Goal: Transaction & Acquisition: Subscribe to service/newsletter

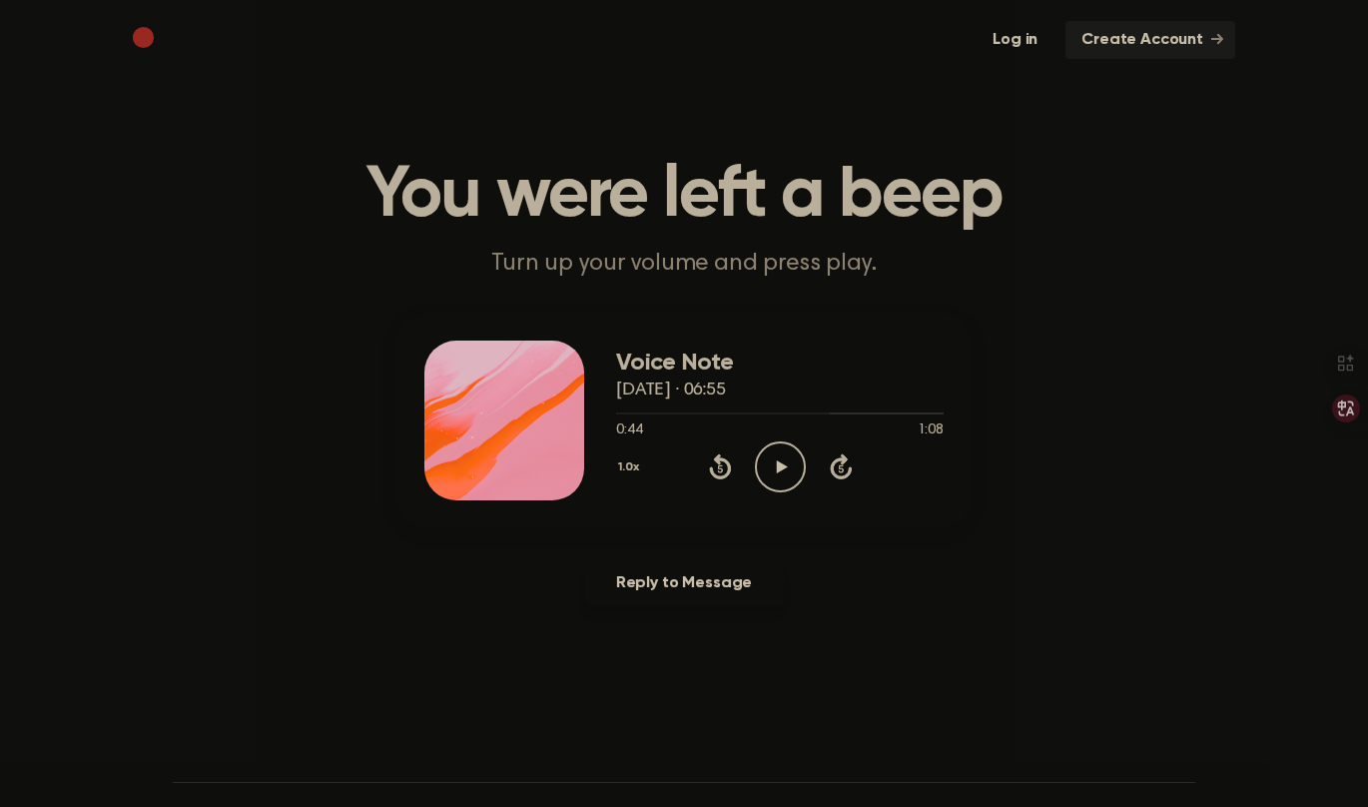
click at [781, 451] on icon "Play Audio" at bounding box center [780, 467] width 51 height 51
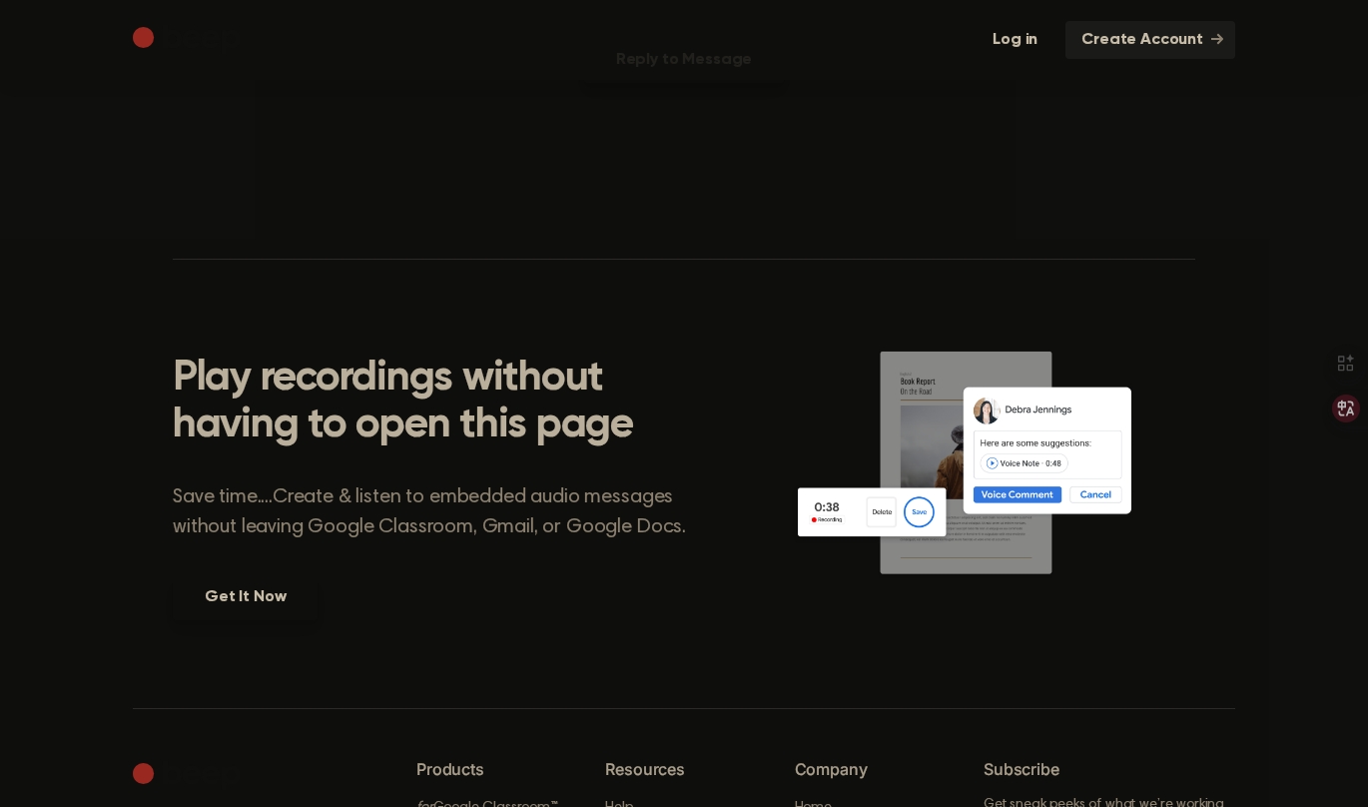
scroll to position [522, 0]
click at [239, 604] on link "Get It Now" at bounding box center [245, 598] width 145 height 46
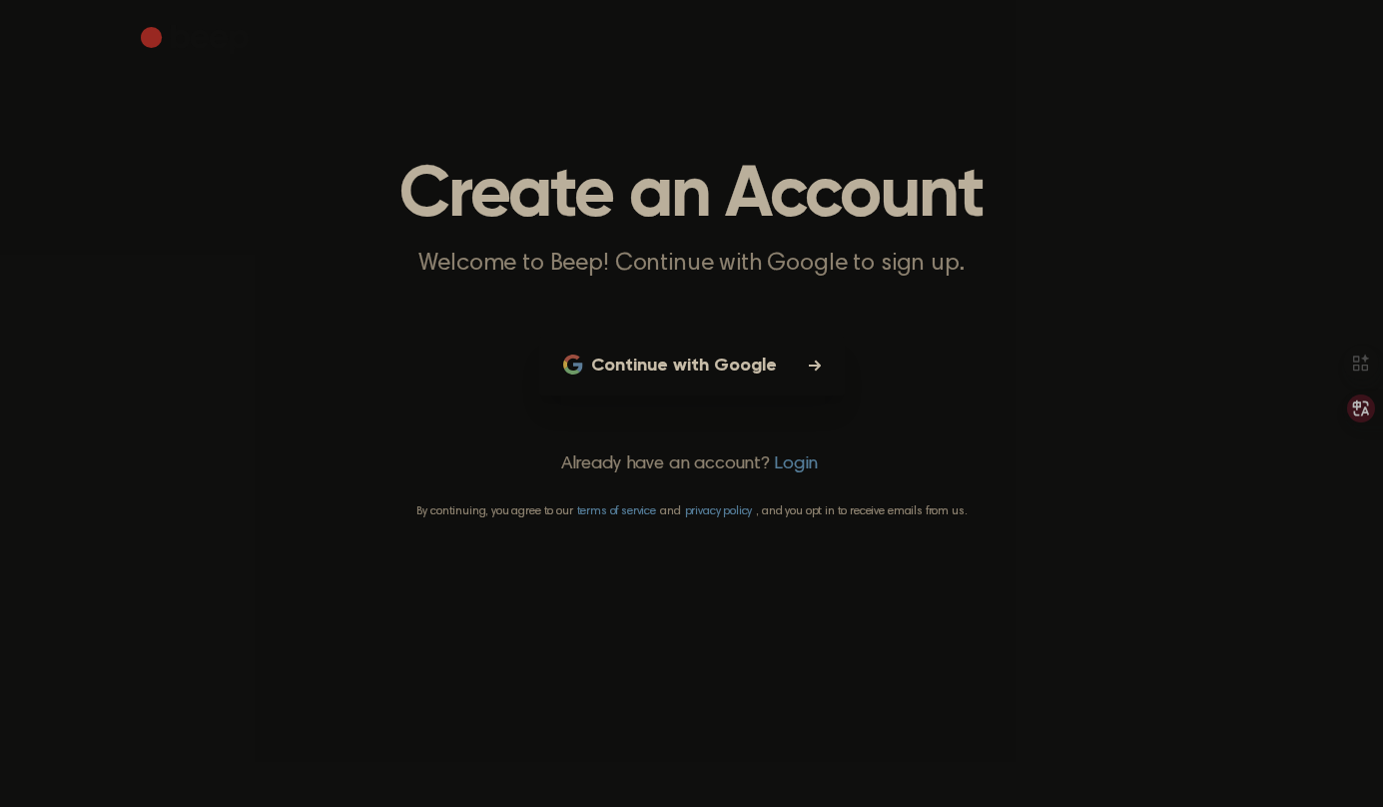
click at [794, 454] on link "Login" at bounding box center [796, 465] width 44 height 27
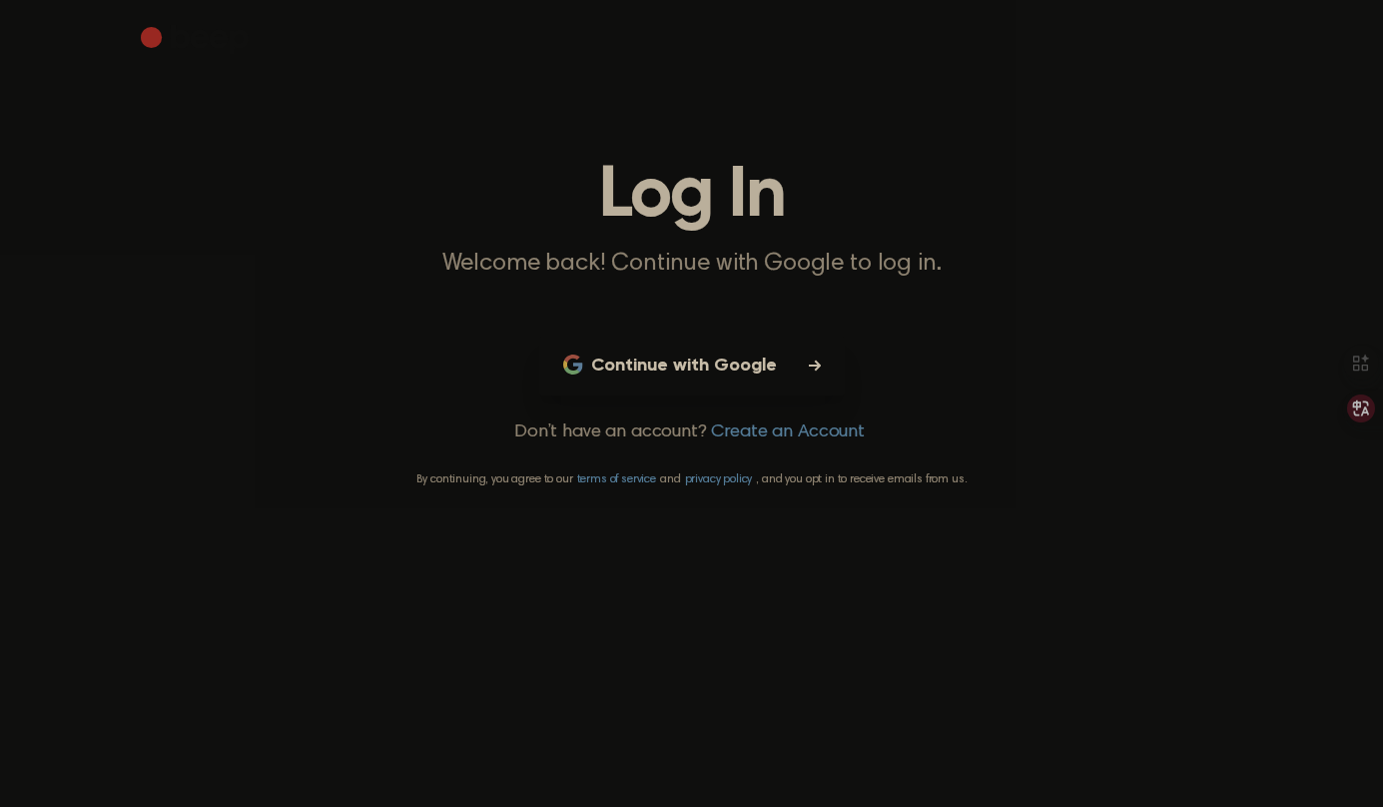
click at [780, 380] on button "Continue with Google" at bounding box center [692, 366] width 306 height 59
click at [1060, 354] on main "Log In Welcome back! Continue with Google to log in. Continue with Google Don’t…" at bounding box center [691, 403] width 1383 height 807
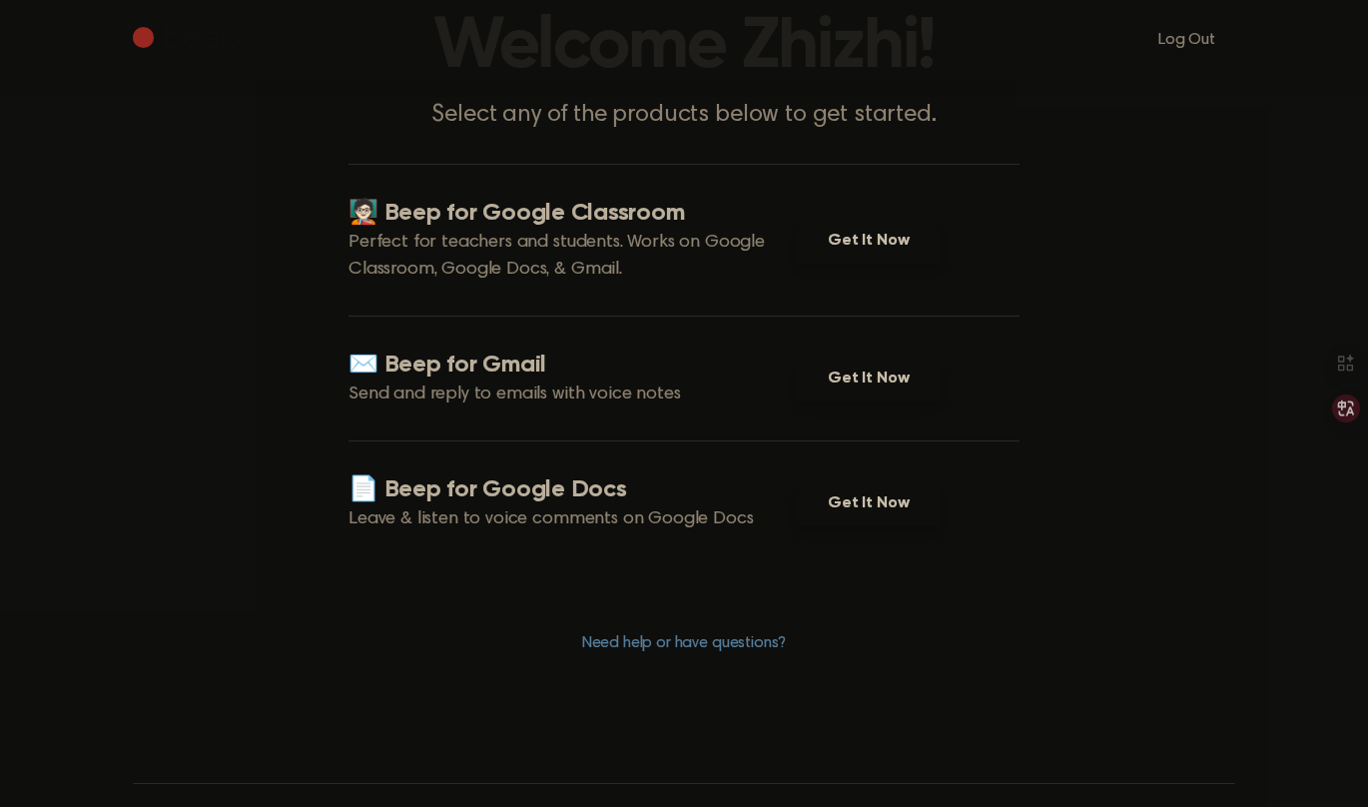
scroll to position [168, 0]
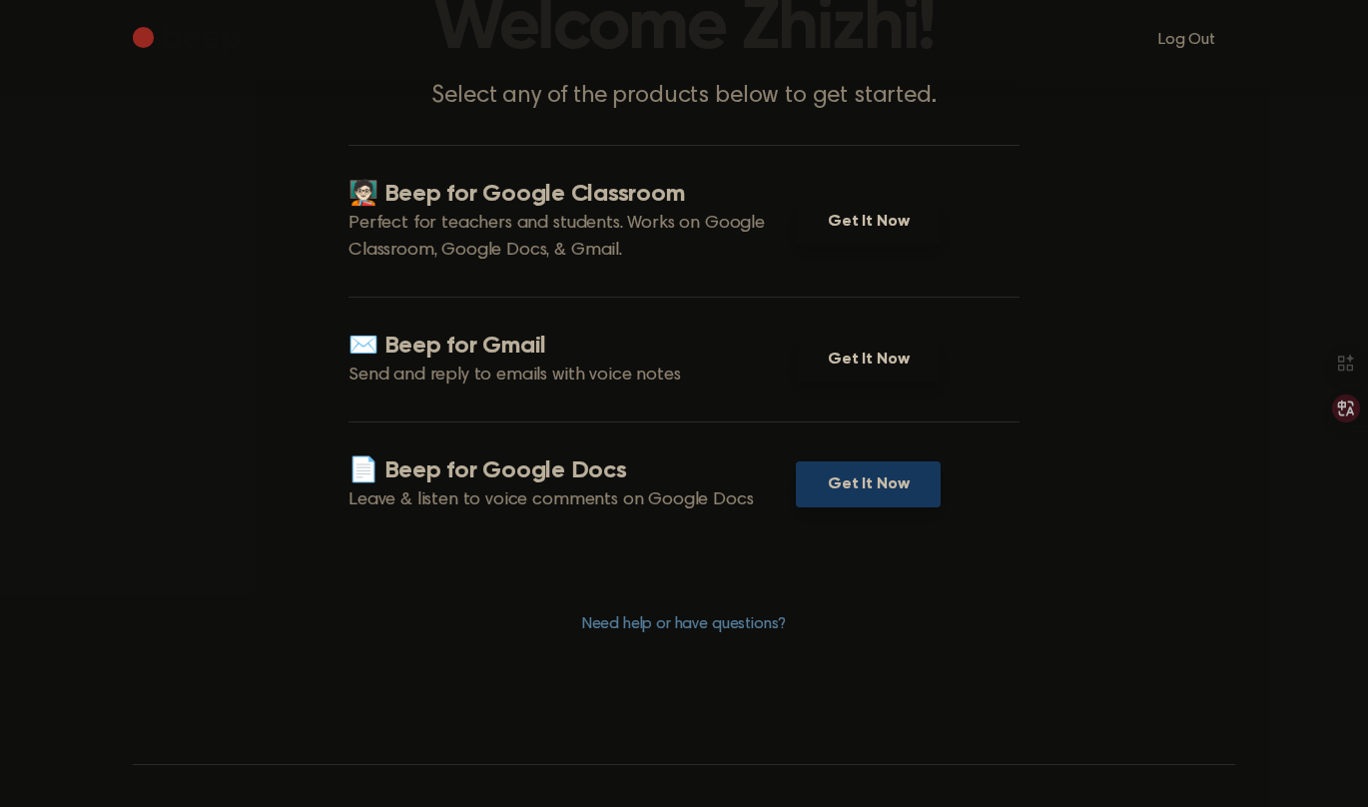
click at [860, 483] on link "Get It Now" at bounding box center [868, 484] width 145 height 46
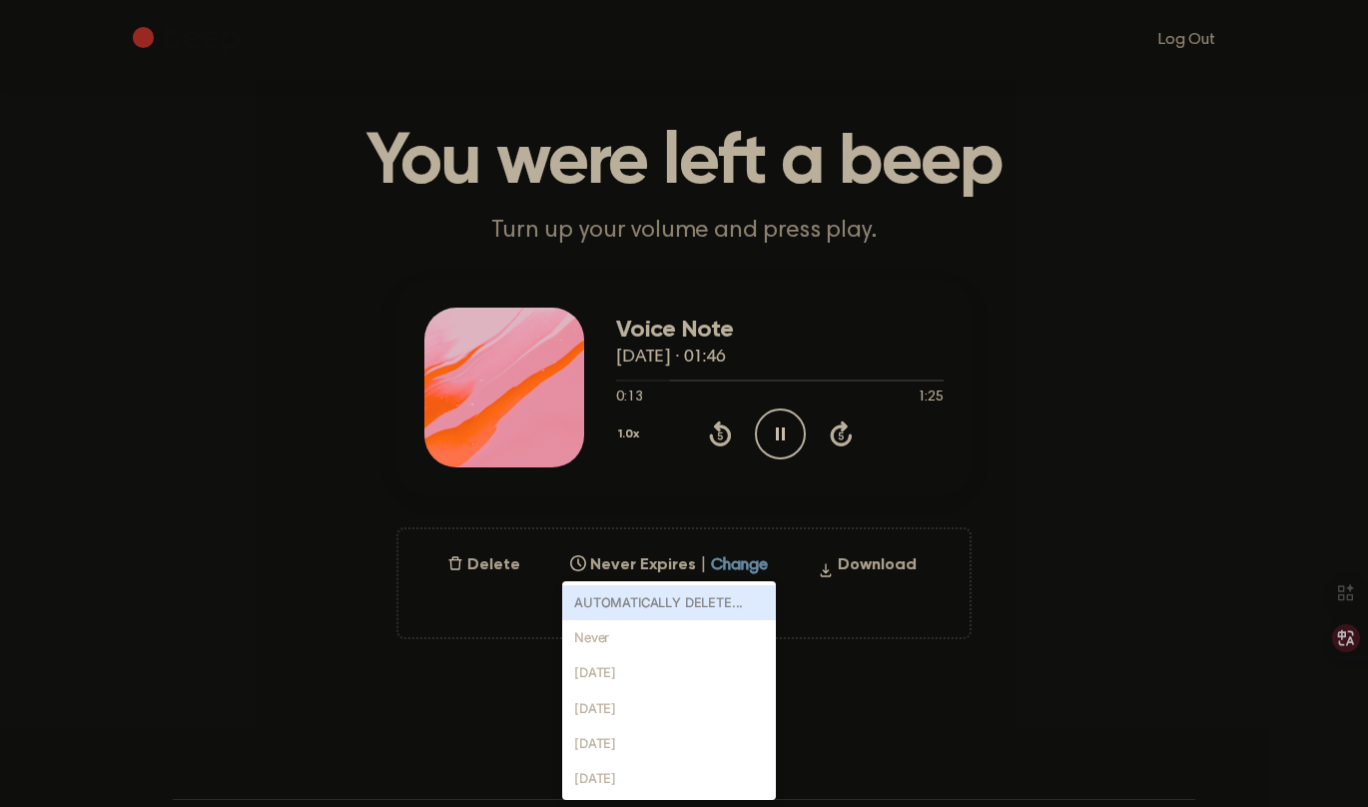
click at [750, 573] on div "option AUTOMATICALLY DELETE... focused disabled, 1 of 6. 6 results available. U…" at bounding box center [669, 559] width 214 height 28
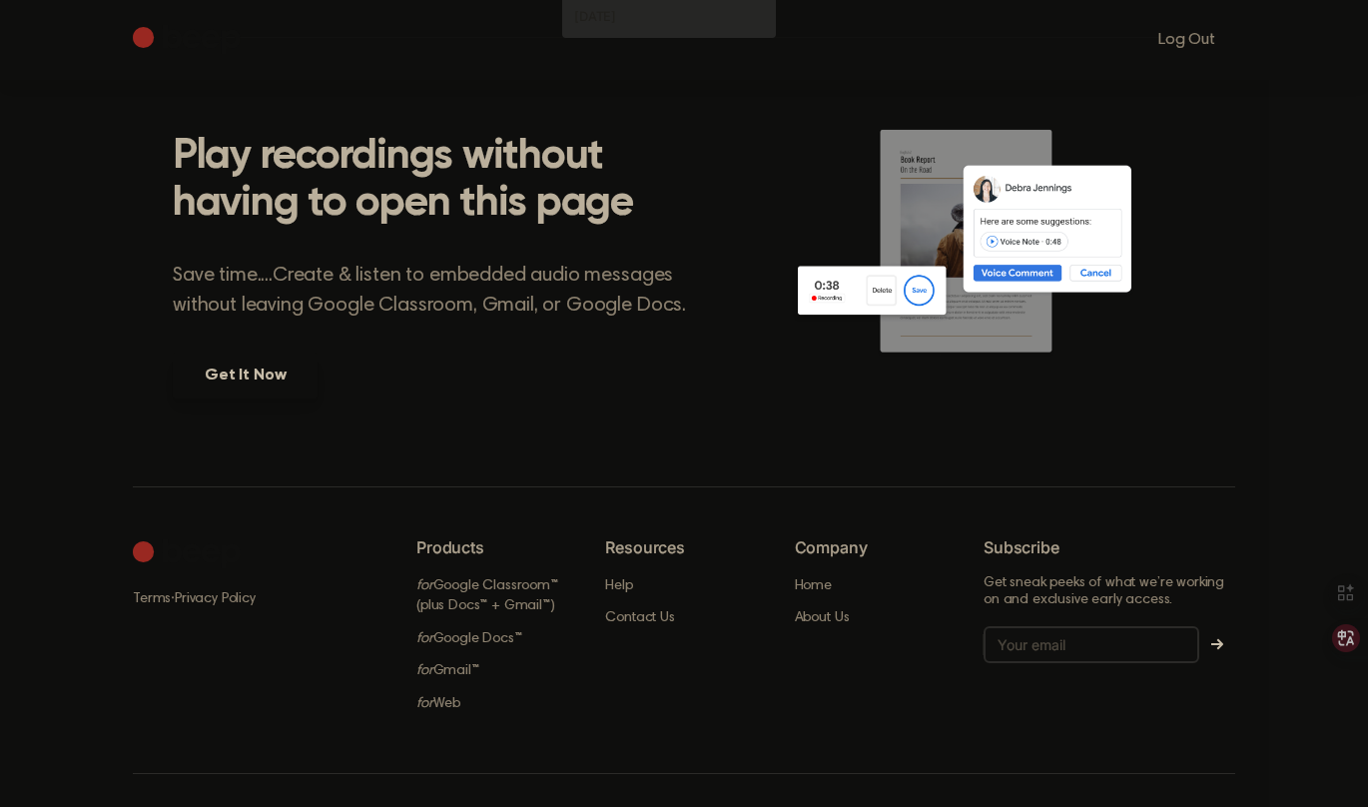
scroll to position [843, 0]
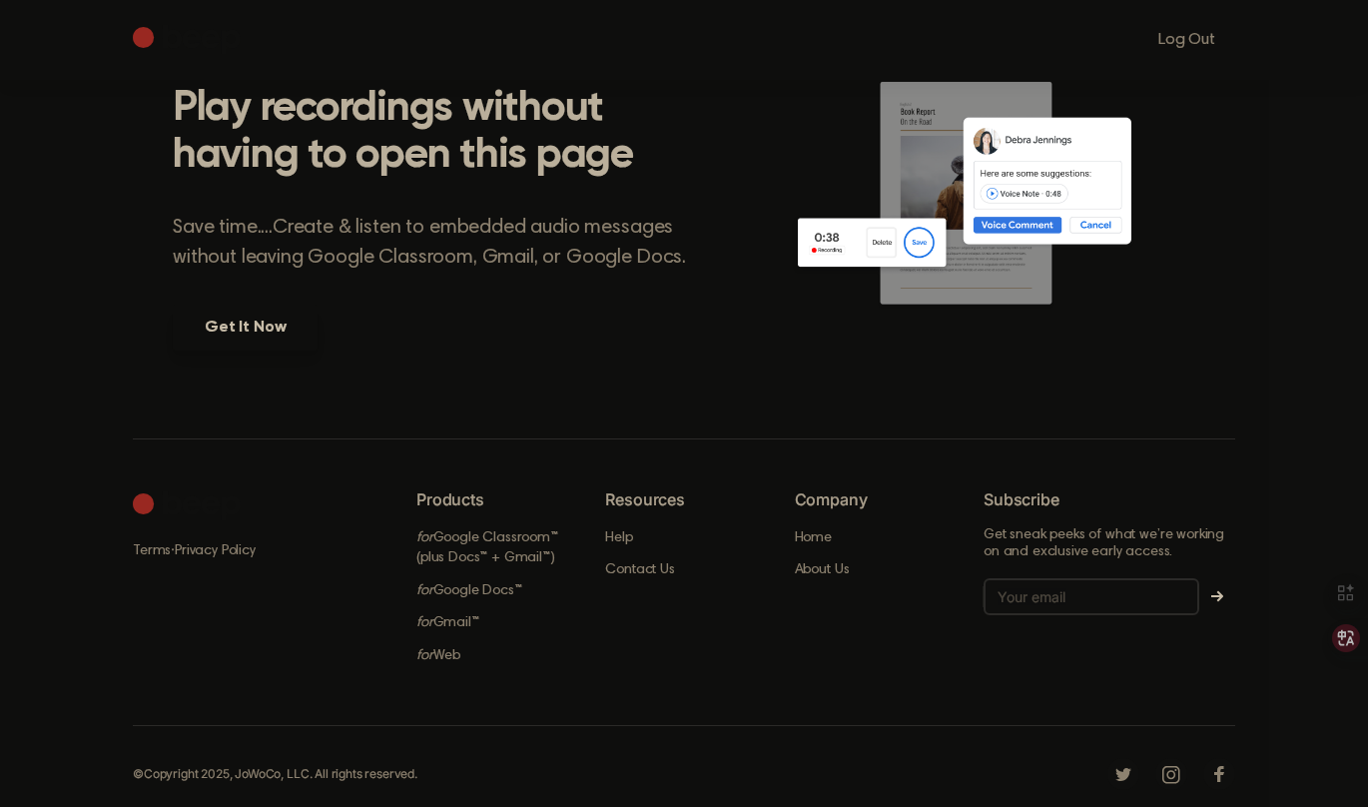
click at [907, 670] on div "Terms · Privacy Policy Products for Google Classroom™ (plus Docs™ + Gmail™) for…" at bounding box center [684, 583] width 1103 height 288
click at [835, 571] on link "About Us" at bounding box center [822, 570] width 55 height 14
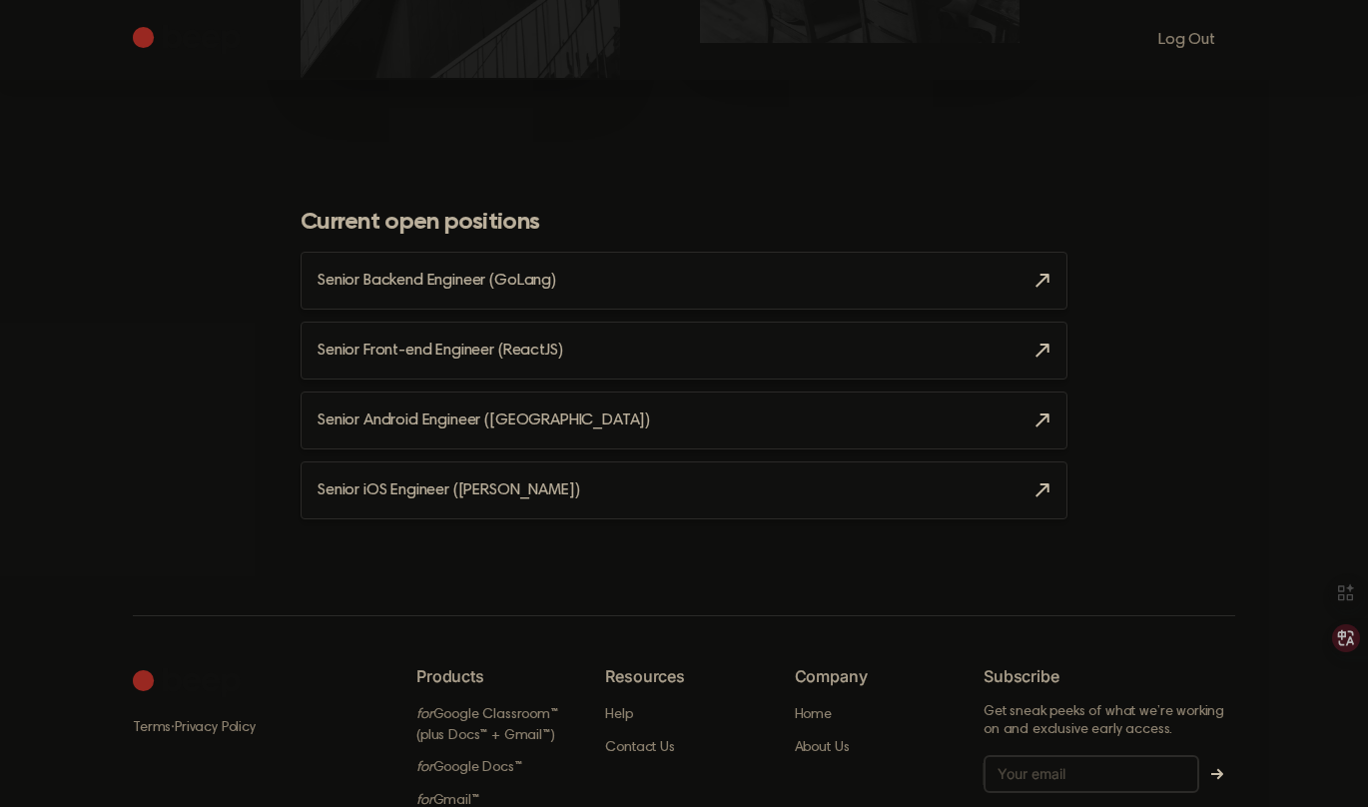
scroll to position [2221, 0]
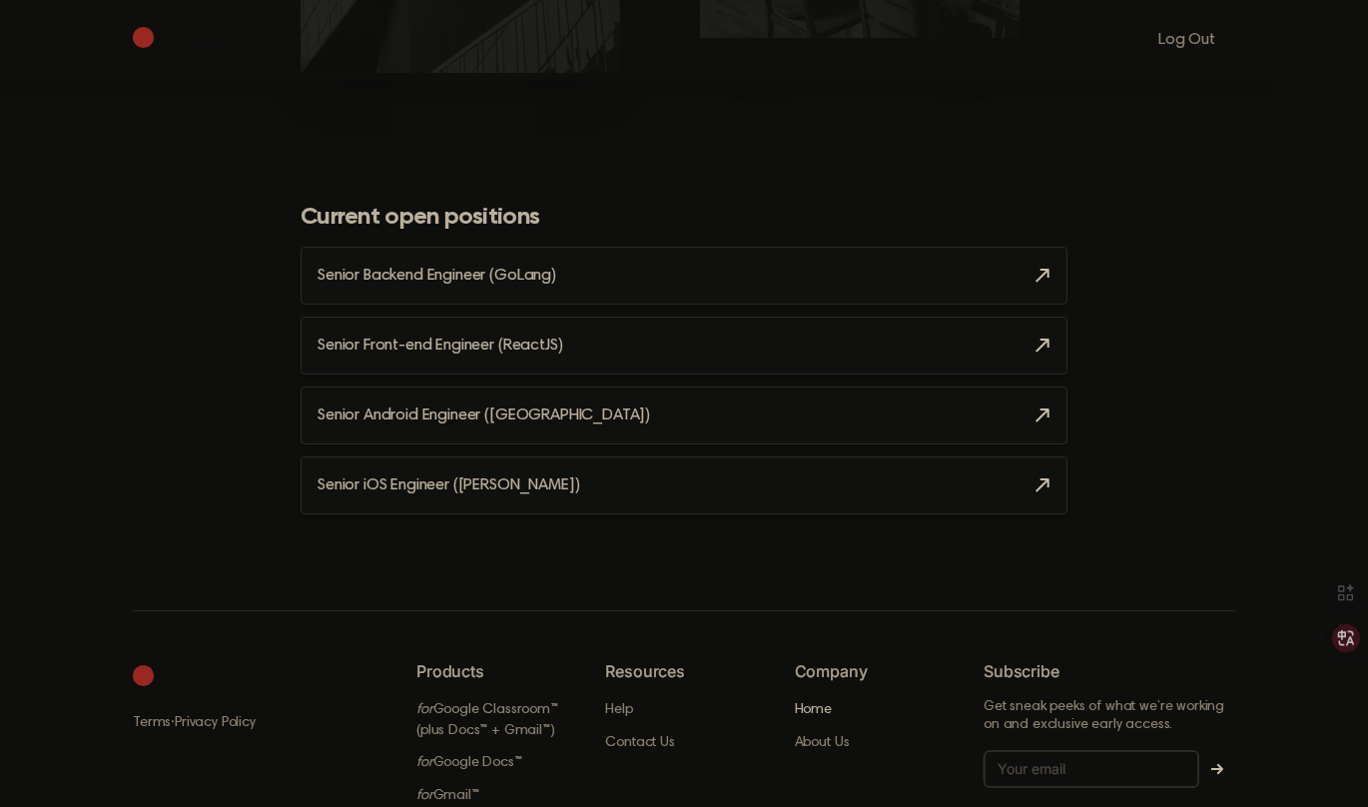
click at [824, 709] on link "Home" at bounding box center [813, 710] width 37 height 14
